Goal: Task Accomplishment & Management: Use online tool/utility

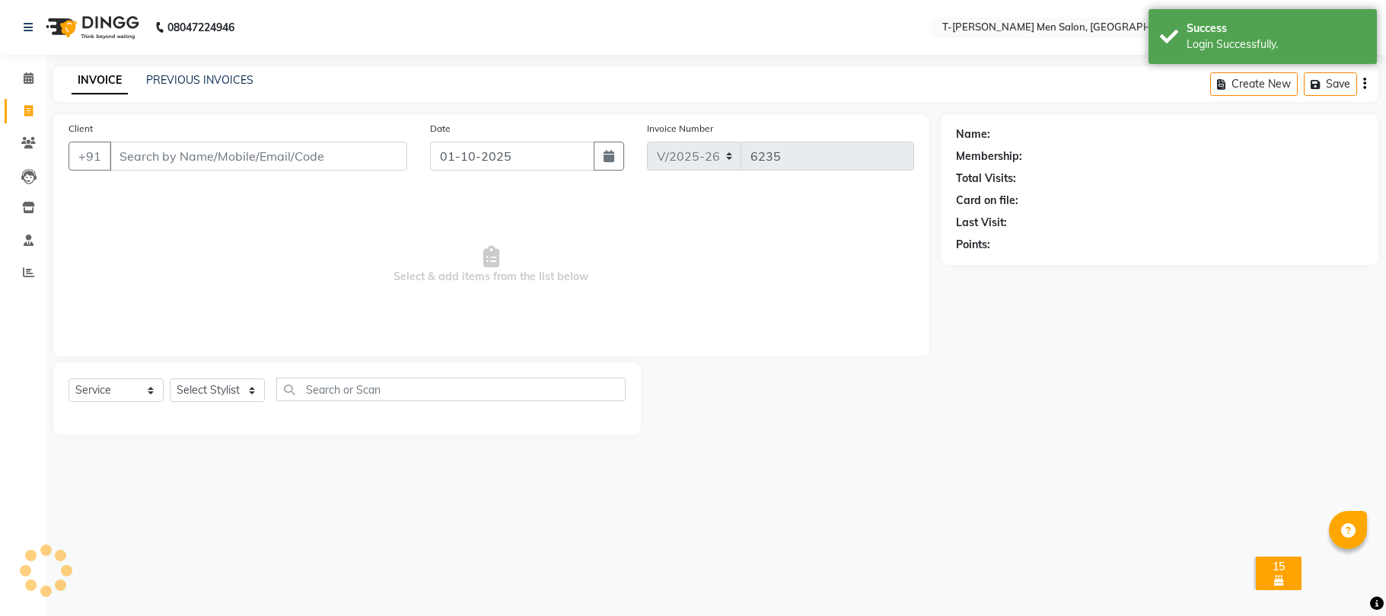
select select "4816"
select select "service"
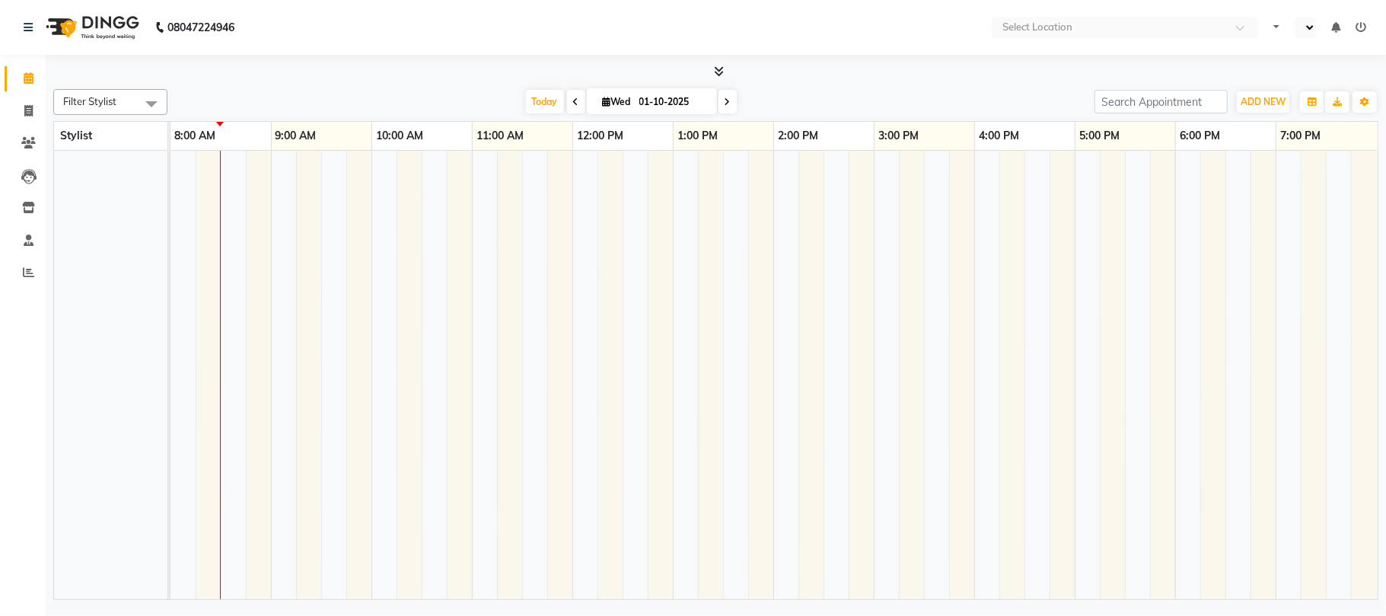
select select "en"
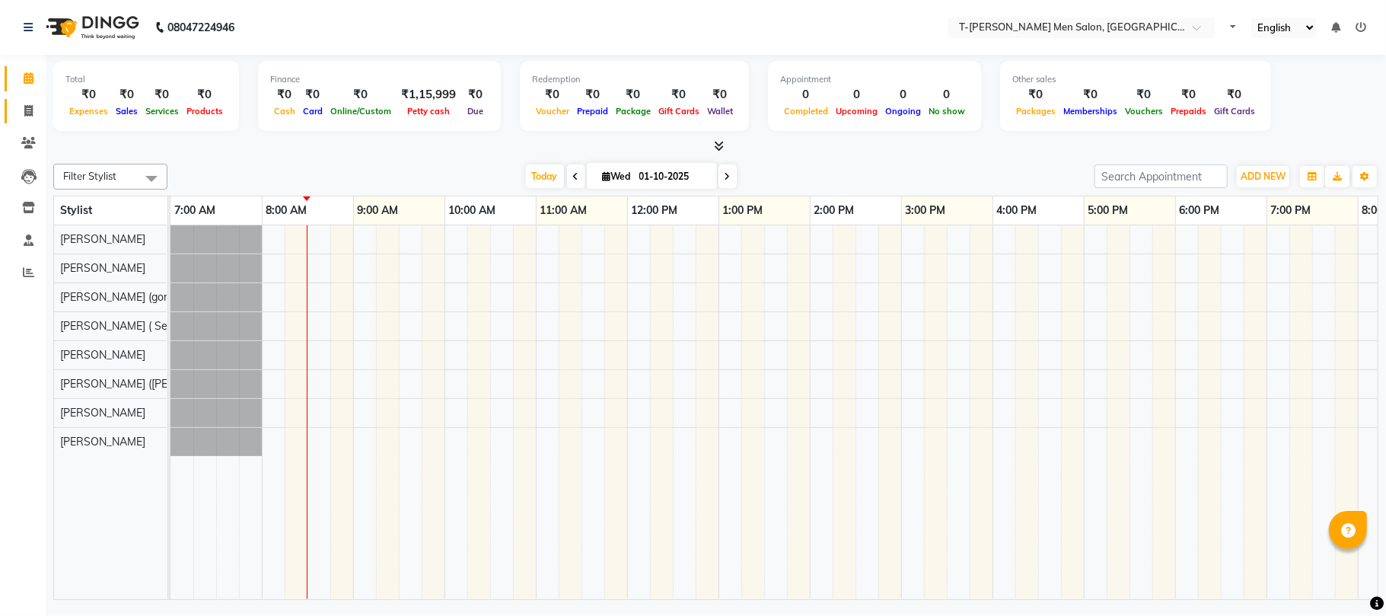
click at [27, 105] on icon at bounding box center [28, 110] width 8 height 11
select select "service"
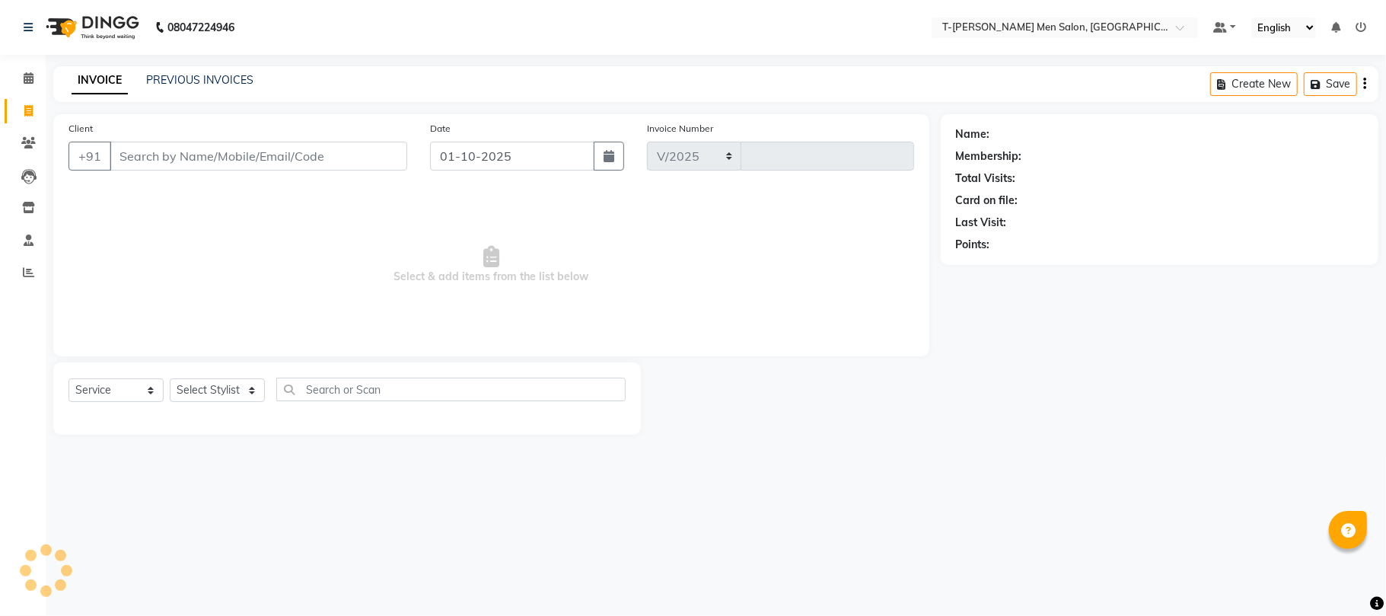
select select "4816"
type input "6235"
